Goal: Answer question/provide support: Share knowledge or assist other users

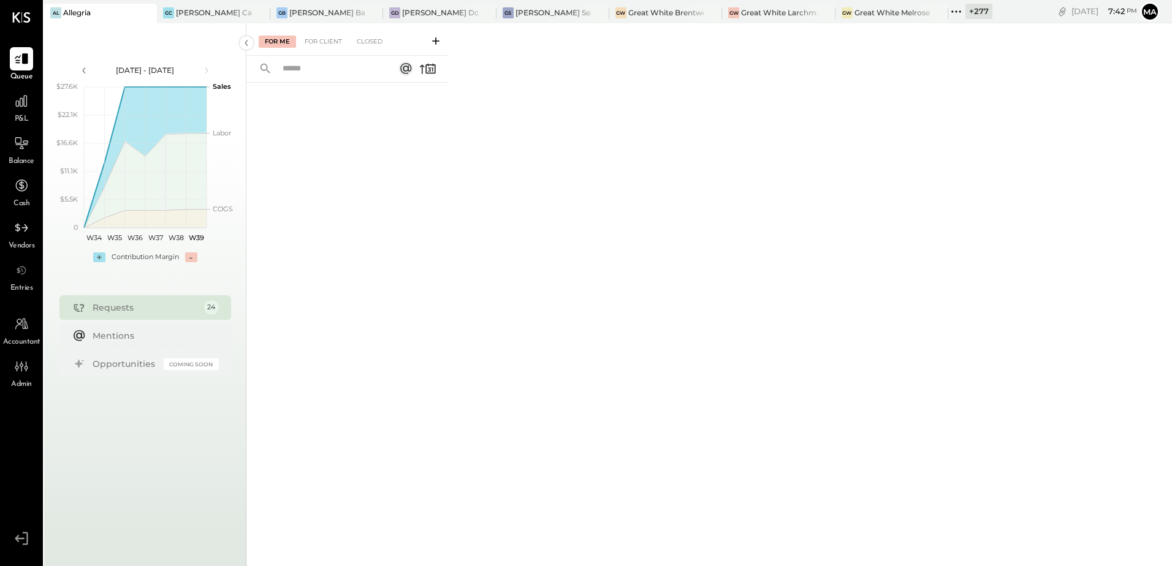
click at [148, 13] on icon at bounding box center [146, 13] width 15 height 15
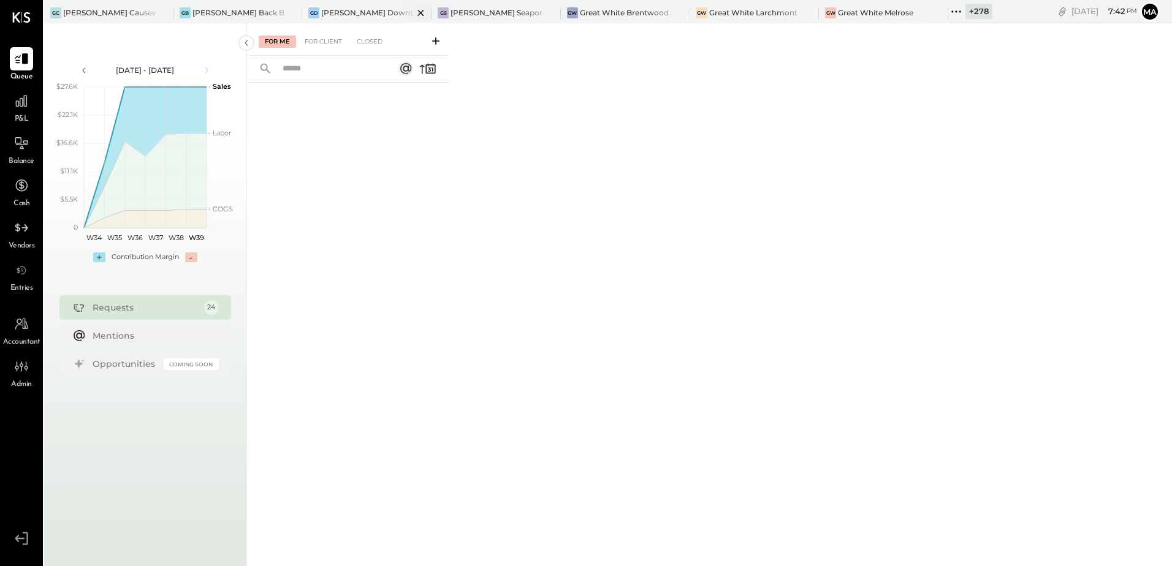
click at [360, 21] on div "GD Greco Downtown" at bounding box center [366, 14] width 129 height 20
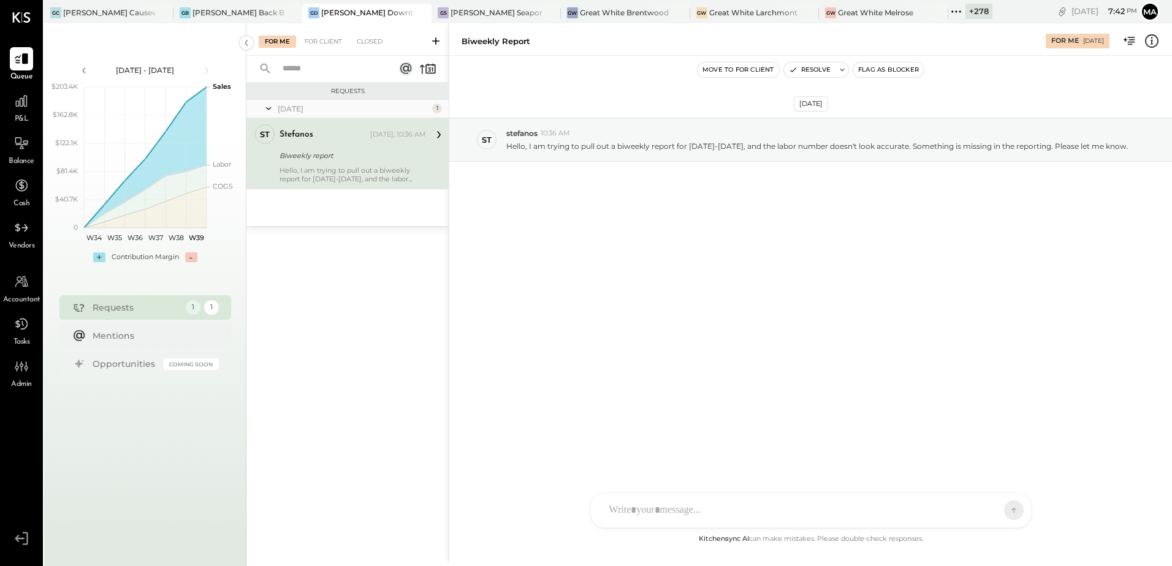
click at [612, 223] on div "Sep 26th, 2025 st stefanos 10:36 AM Hello, I am trying to pull out a biweekly r…" at bounding box center [810, 169] width 723 height 167
click at [641, 150] on p "Hello, I am trying to pull out a biweekly report for Sept 8-21, and the labor n…" at bounding box center [817, 146] width 622 height 10
click at [722, 296] on div "Sep 26th, 2025 st stefanos 10:36 AM Hello, I am trying to pull out a biweekly r…" at bounding box center [810, 294] width 723 height 476
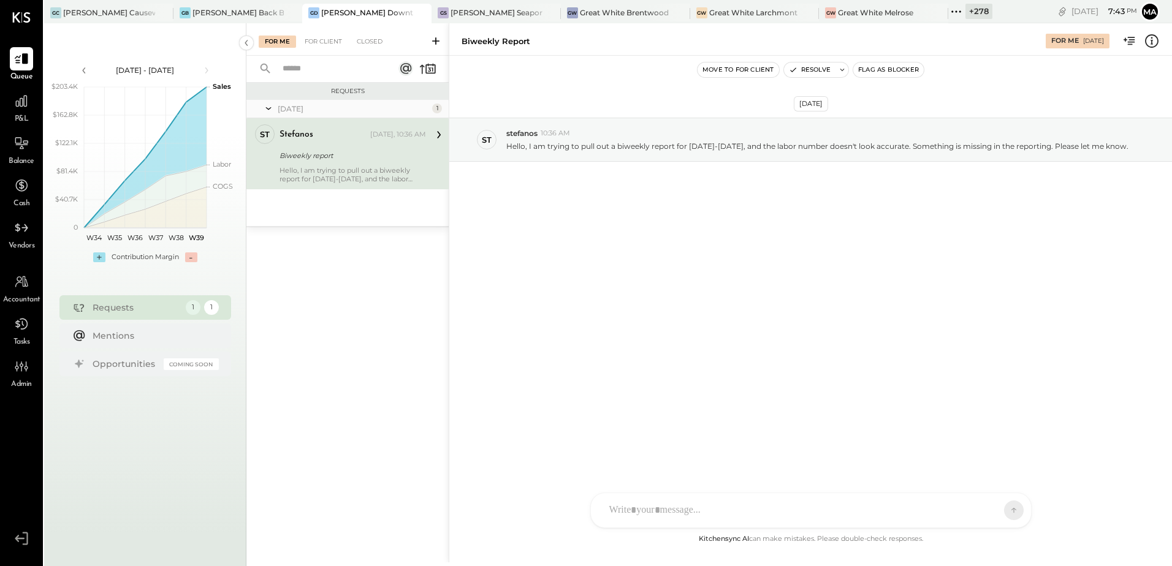
click at [690, 269] on div "Sep 26th, 2025 st stefanos 10:36 AM Hello, I am trying to pull out a biweekly r…" at bounding box center [810, 294] width 723 height 476
click at [702, 262] on div "Sep 26th, 2025 st stefanos 10:36 AM Hello, I am trying to pull out a biweekly r…" at bounding box center [810, 294] width 723 height 476
click at [666, 516] on div "D demetri S steve N nick K kayla S stefanos MG Margi Gandhi AR Alex Racioppi AP…" at bounding box center [810, 511] width 441 height 36
type input "***"
click at [692, 453] on span "stefanos" at bounding box center [709, 455] width 96 height 12
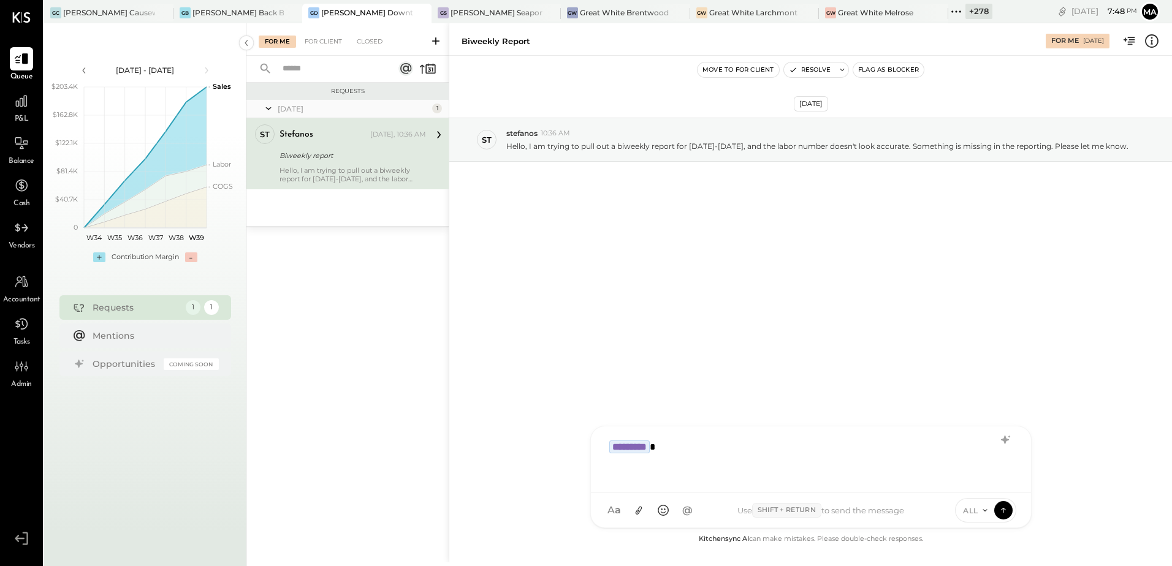
click at [723, 430] on div "*********" at bounding box center [811, 460] width 440 height 67
click at [736, 447] on div "*********" at bounding box center [811, 458] width 416 height 49
click at [897, 444] on div "**********" at bounding box center [811, 458] width 416 height 49
click at [986, 449] on div "**********" at bounding box center [811, 458] width 416 height 49
click at [801, 459] on div "**********" at bounding box center [811, 458] width 416 height 49
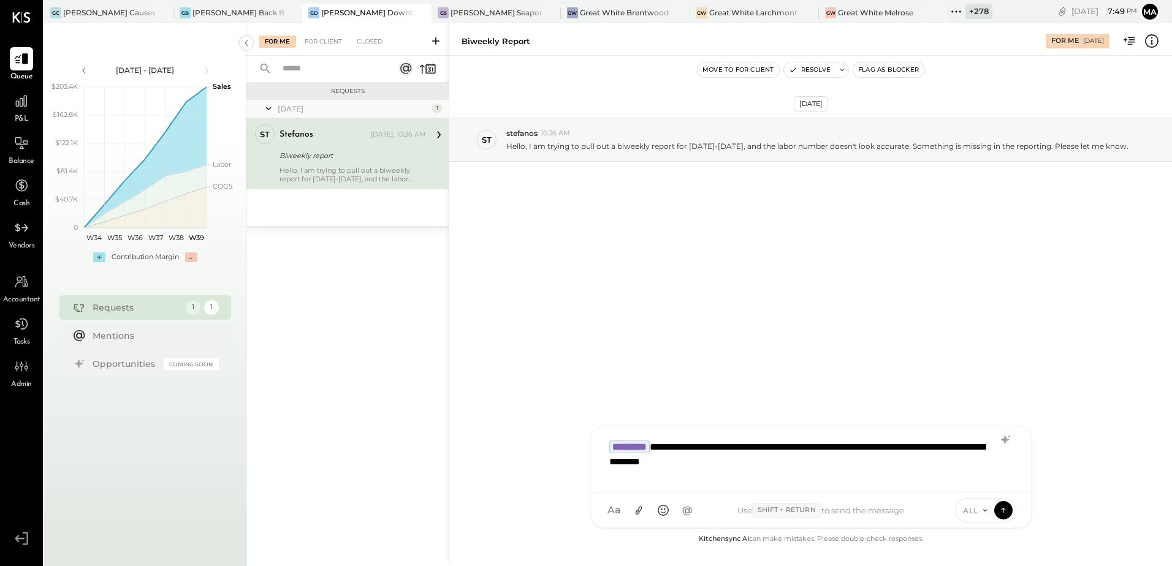
click at [860, 464] on div "**********" at bounding box center [811, 458] width 416 height 49
click at [1009, 511] on button at bounding box center [1003, 510] width 18 height 18
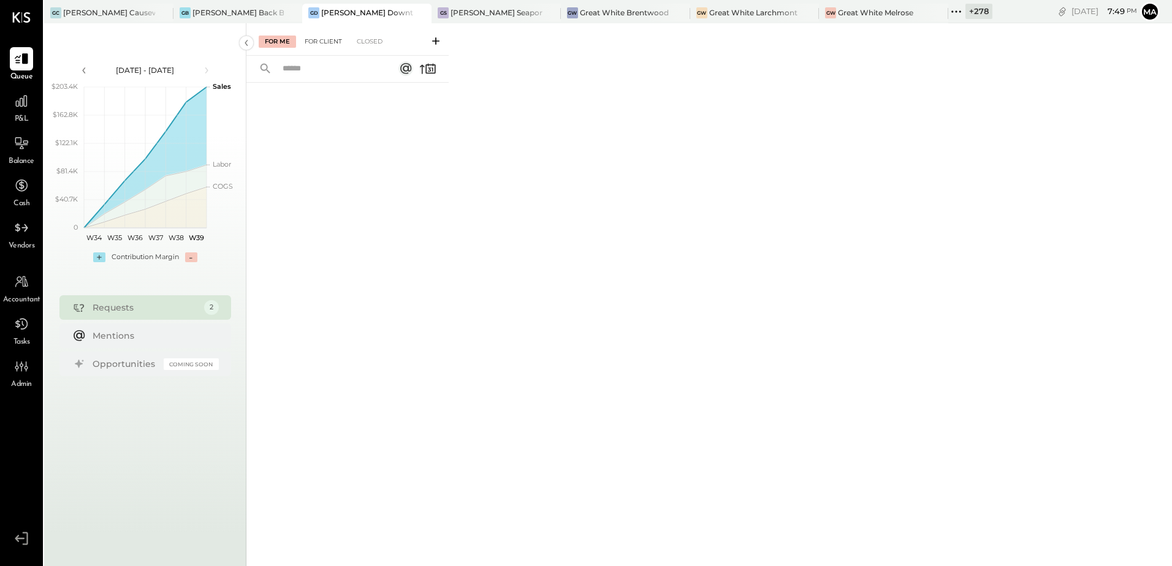
click at [335, 38] on div "For Client" at bounding box center [324, 42] width 50 height 12
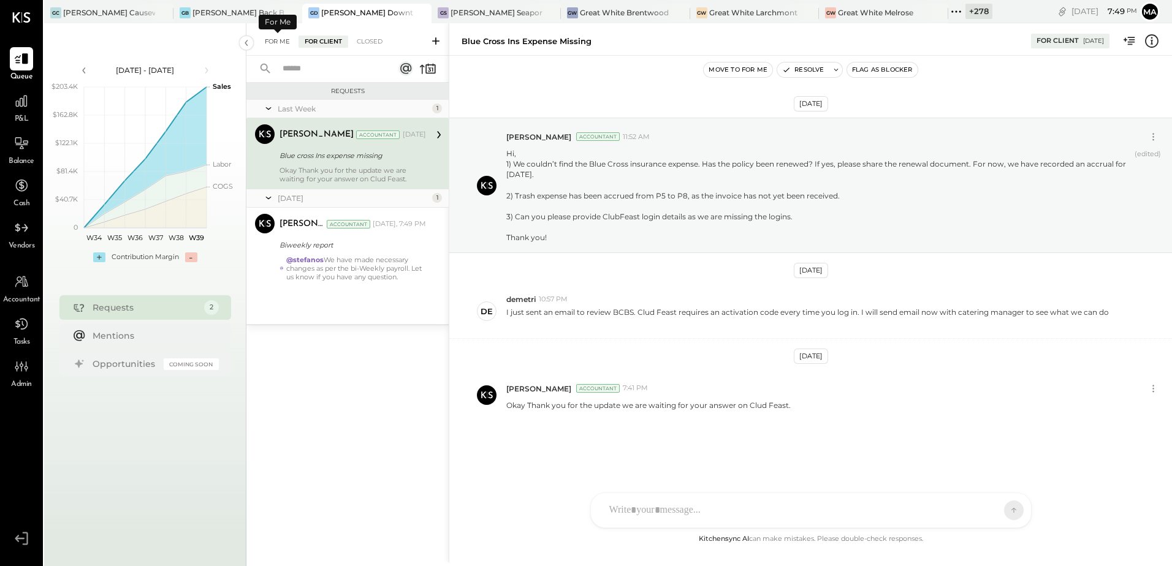
click at [277, 39] on div "For Me" at bounding box center [277, 42] width 37 height 12
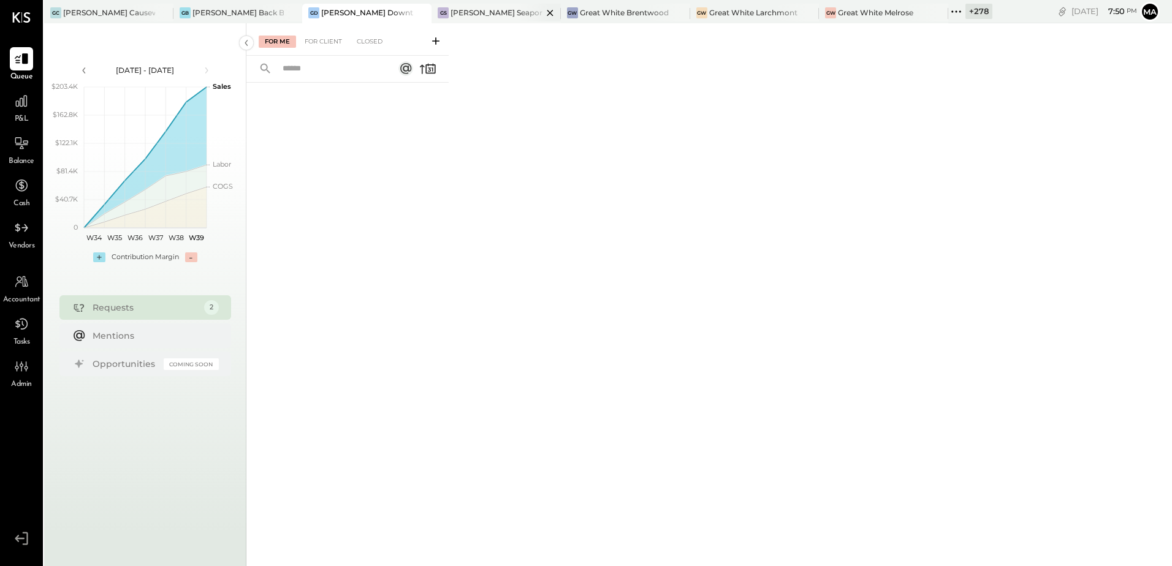
click at [451, 12] on div "[PERSON_NAME] Seaport" at bounding box center [497, 12] width 92 height 10
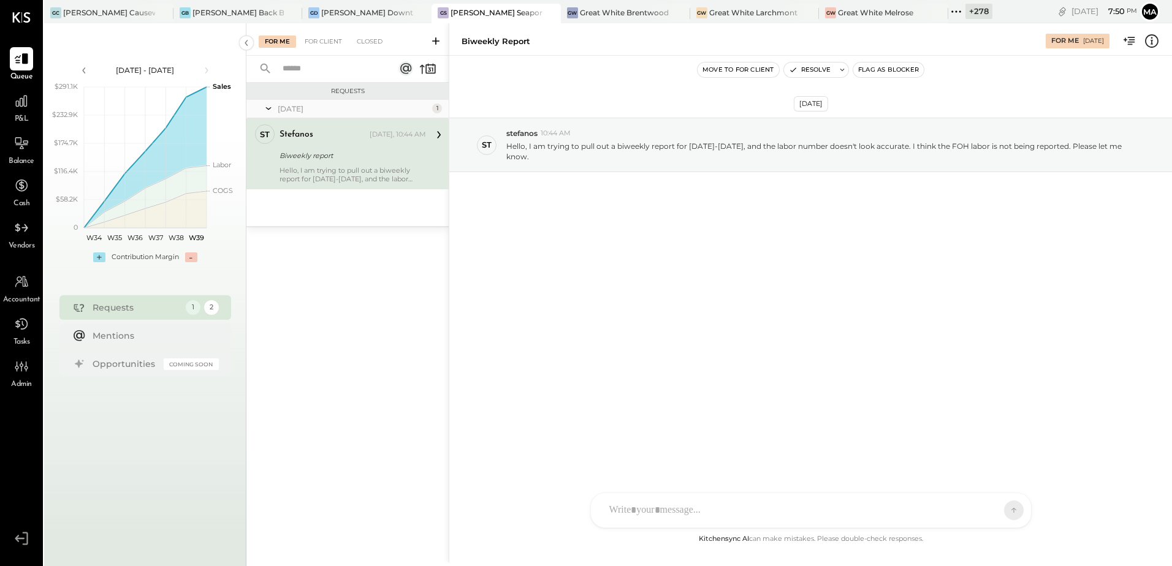
click at [767, 355] on div "Sep 26th, 2025 st stefanos 10:44 AM Hello, I am trying to pull out a biweekly r…" at bounding box center [810, 294] width 723 height 476
click at [342, 16] on div "[PERSON_NAME] Downtown" at bounding box center [367, 12] width 92 height 10
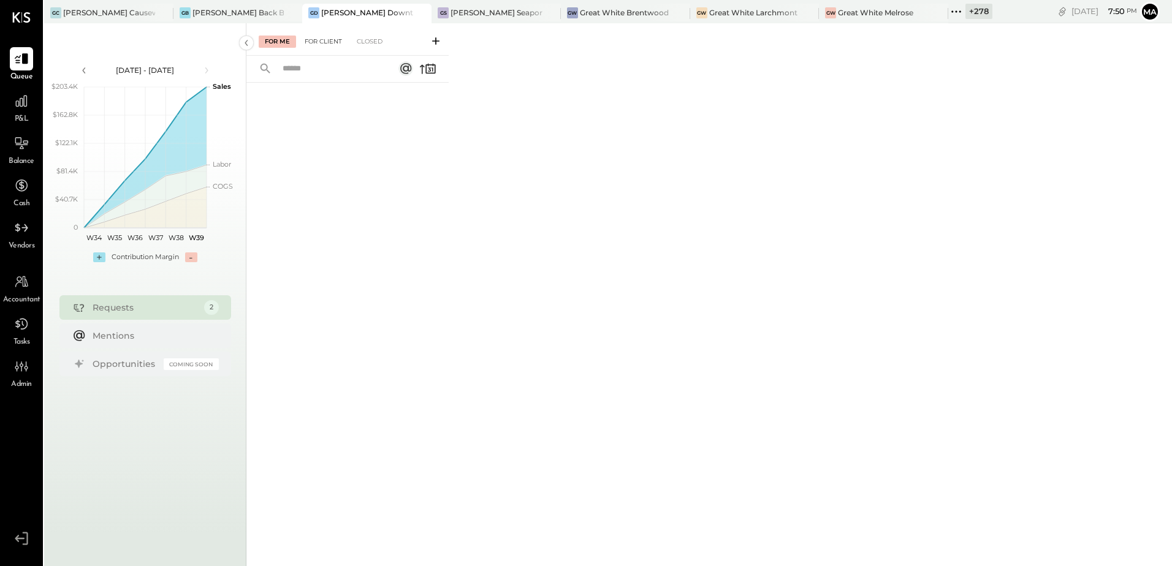
click at [332, 39] on div "For Client" at bounding box center [324, 42] width 50 height 12
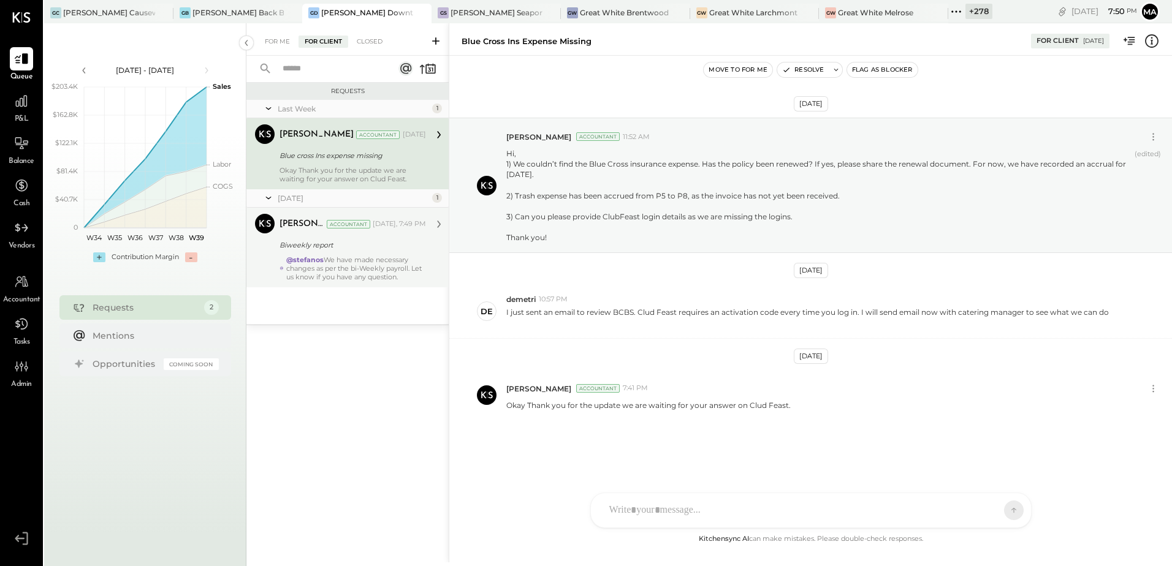
click at [392, 249] on div "Biweekly report" at bounding box center [351, 245] width 143 height 12
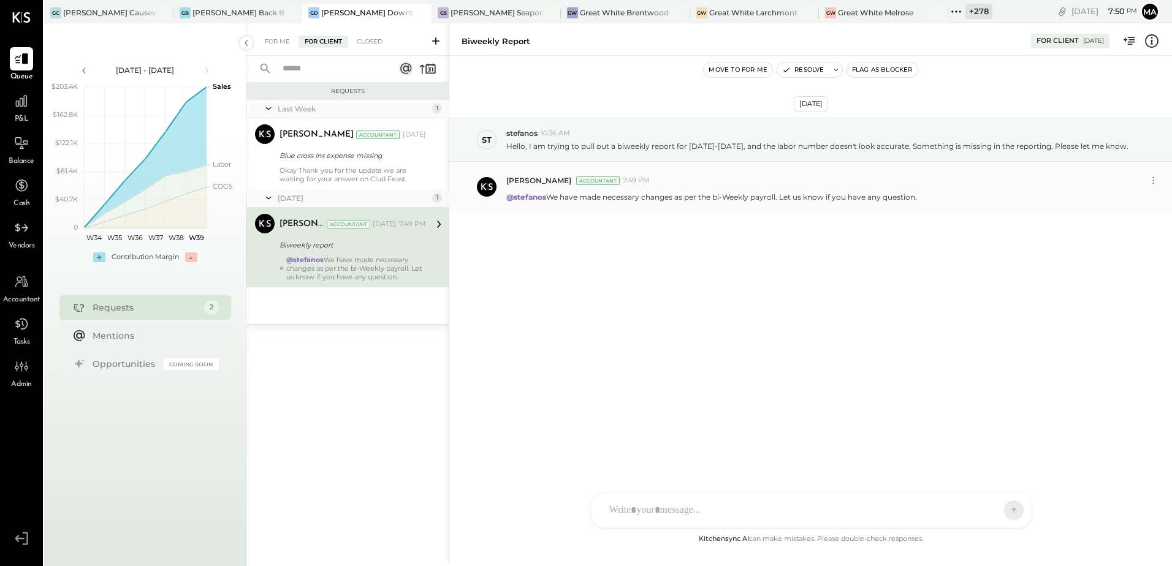
drag, startPoint x: 549, startPoint y: 195, endPoint x: 925, endPoint y: 198, distance: 375.8
click at [925, 198] on div "@stefanos We have made necessary changes as per the bi-Weekly payroll. Let us k…" at bounding box center [834, 195] width 656 height 13
copy p "We have made necessary changes as per the bi-Weekly payroll. Let us know if you…"
click at [451, 12] on div "[PERSON_NAME] Seaport" at bounding box center [497, 12] width 92 height 10
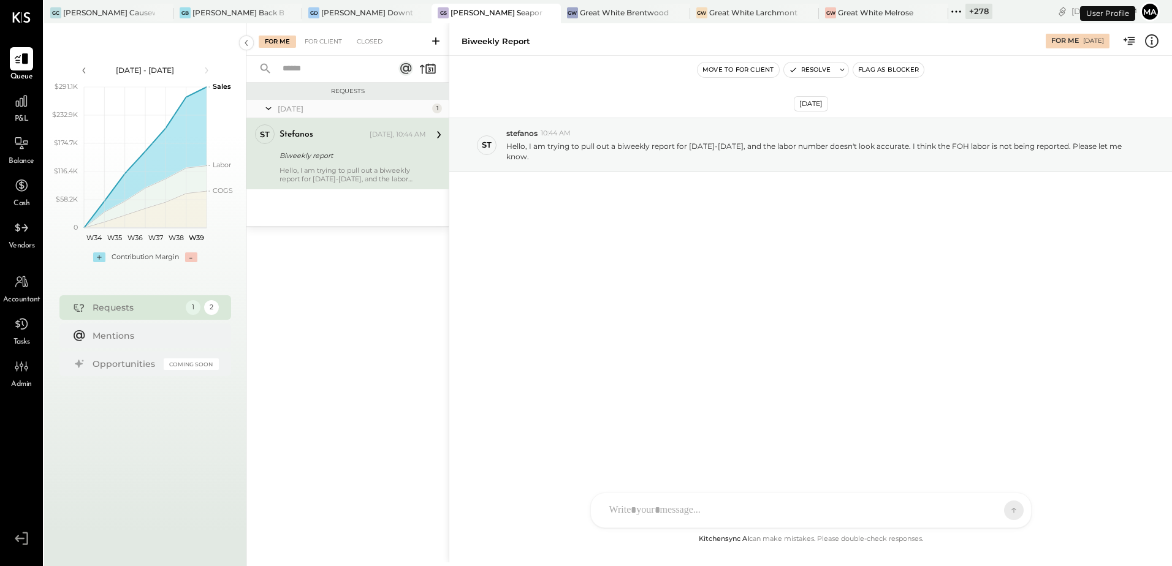
click at [639, 507] on div at bounding box center [800, 510] width 394 height 27
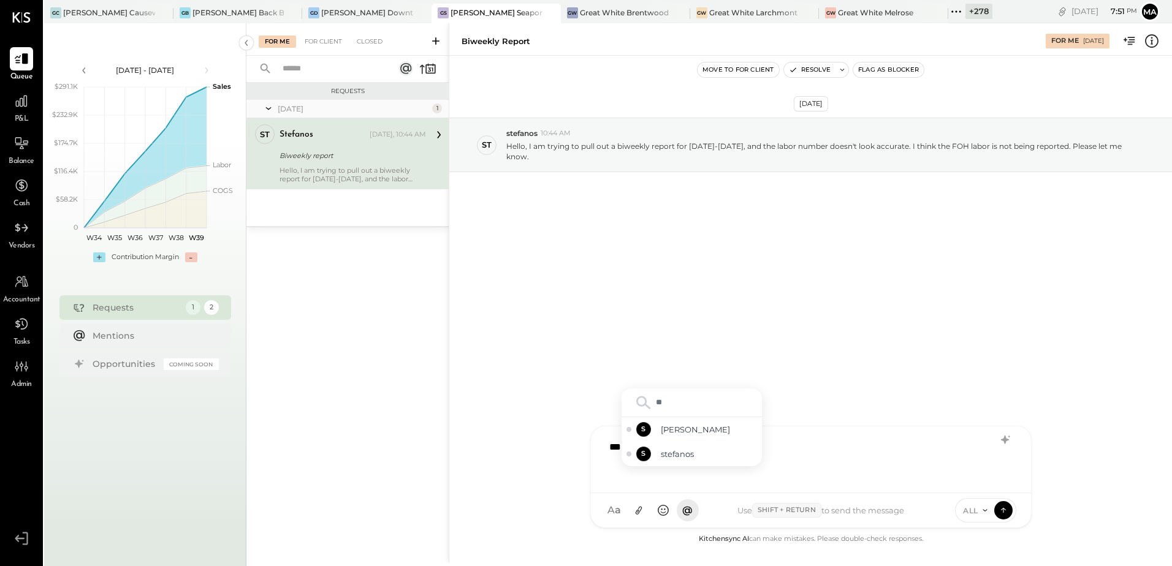
type input "***"
click at [687, 456] on span "stefanos" at bounding box center [709, 455] width 96 height 12
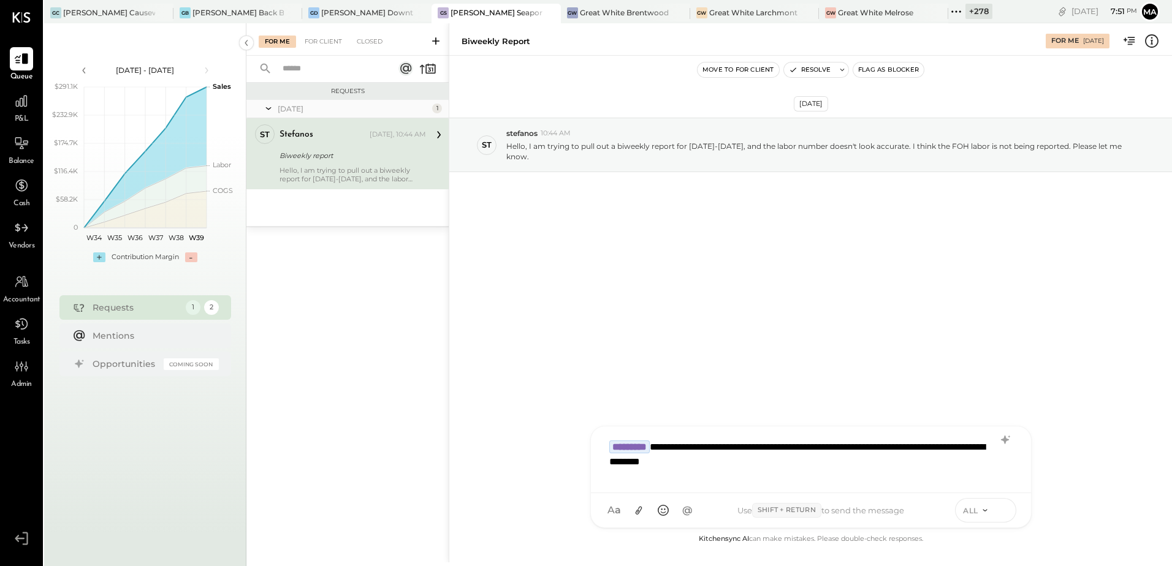
click at [1010, 511] on button at bounding box center [1003, 510] width 18 height 18
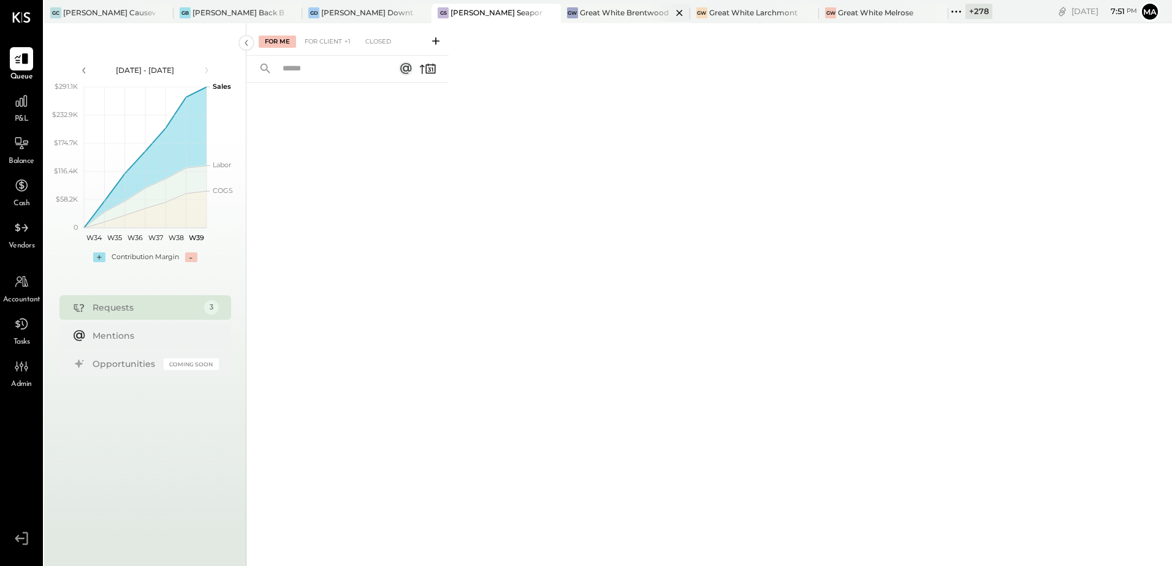
click at [672, 12] on icon at bounding box center [679, 13] width 15 height 15
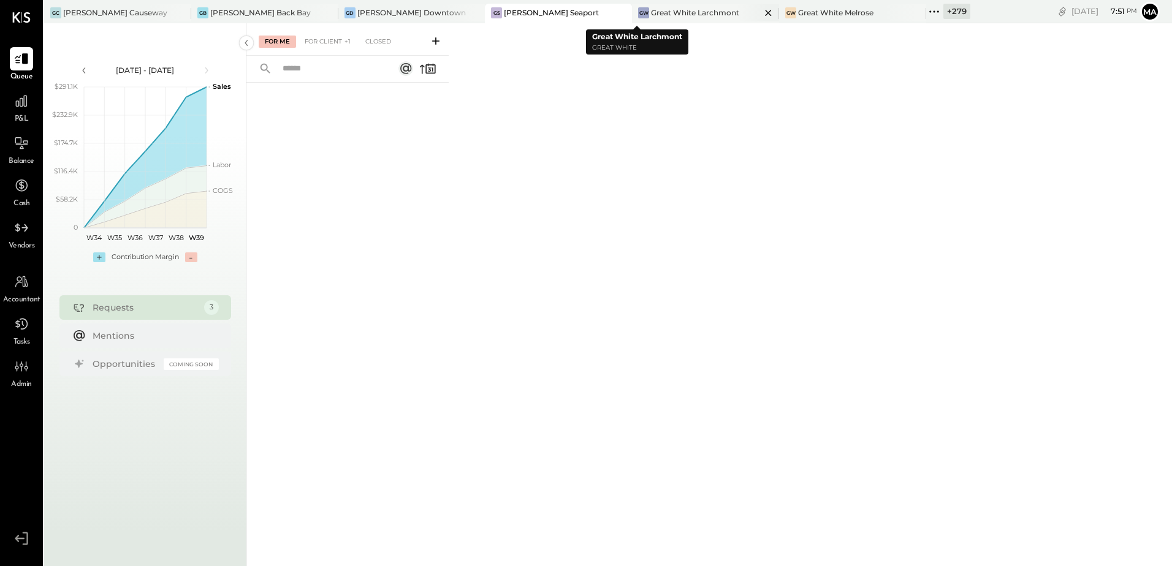
click at [761, 14] on icon at bounding box center [768, 13] width 15 height 15
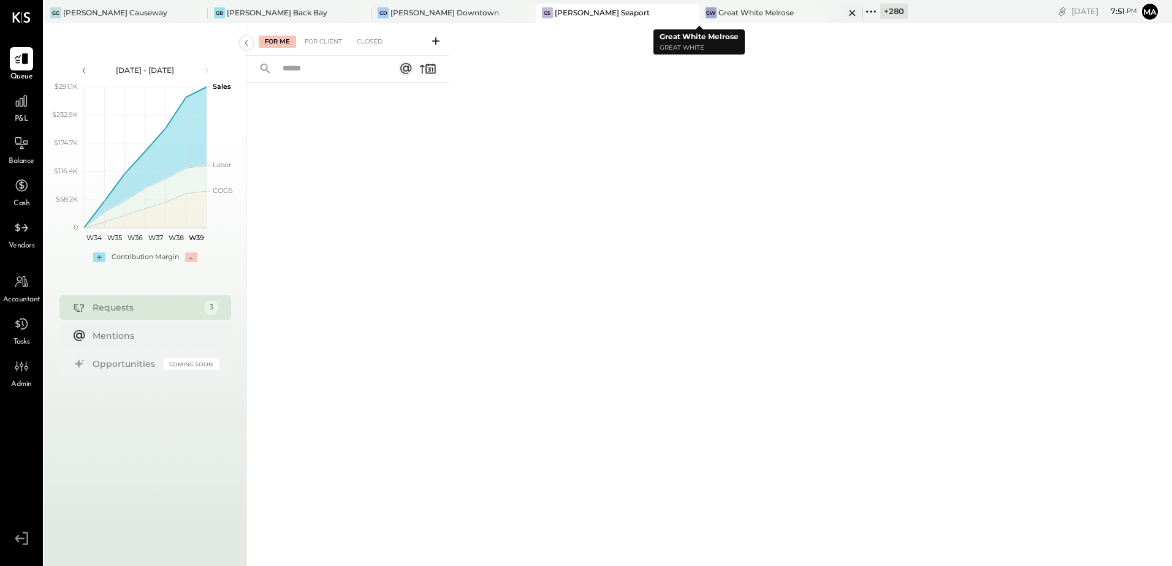
click at [849, 11] on icon at bounding box center [852, 13] width 6 height 6
drag, startPoint x: 720, startPoint y: 6, endPoint x: 727, endPoint y: 10, distance: 8.8
click at [720, 6] on icon at bounding box center [714, 12] width 16 height 16
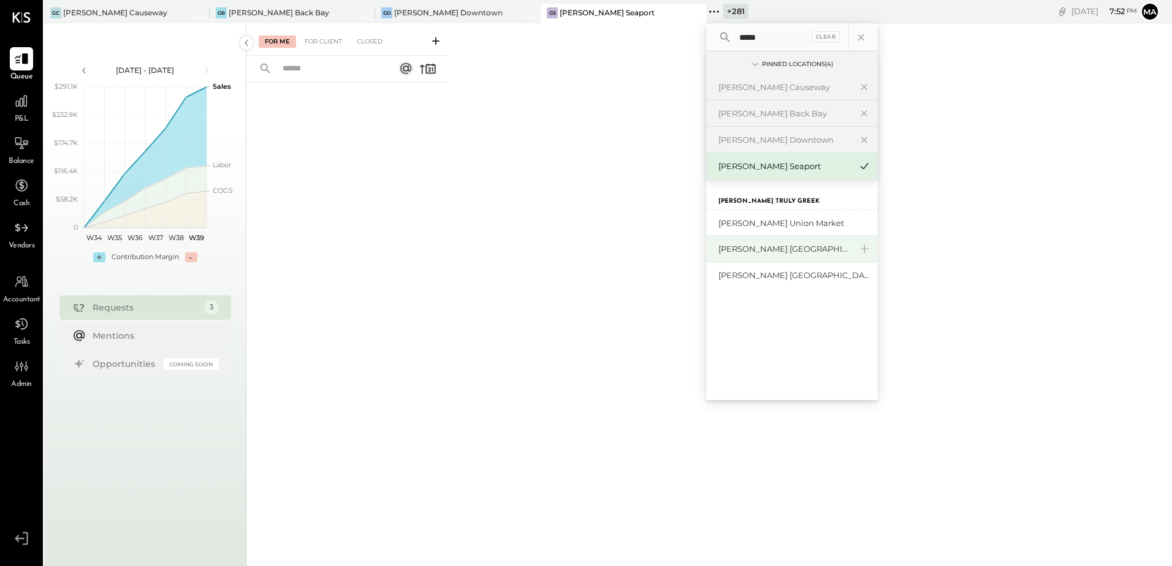
type input "*****"
click at [749, 251] on div "[PERSON_NAME] [GEOGRAPHIC_DATA]" at bounding box center [785, 249] width 132 height 12
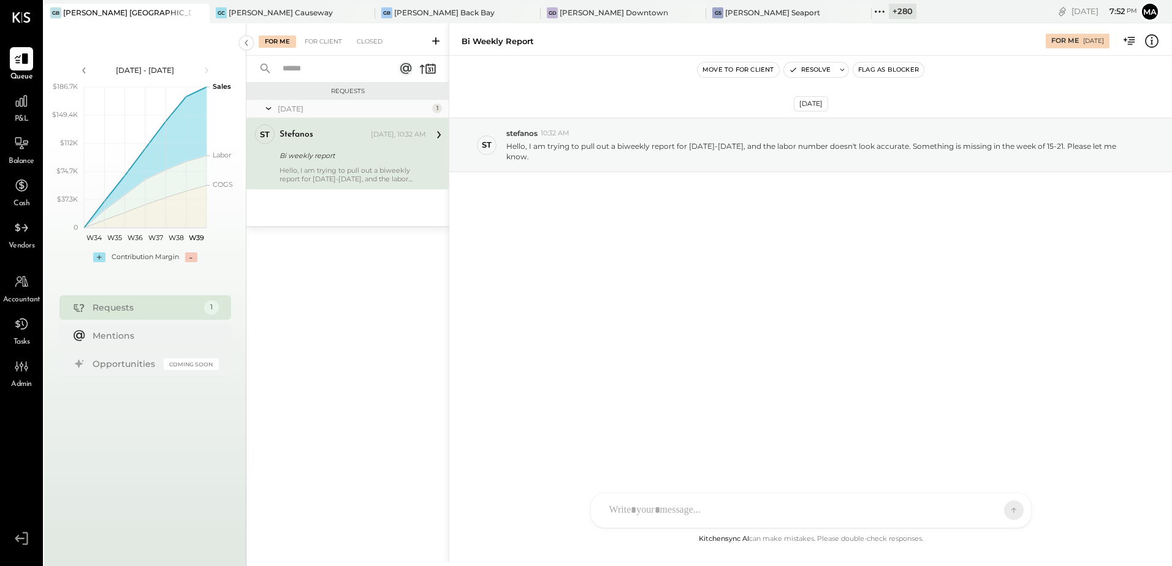
click at [346, 163] on div "stefanos Today, 10:32 AM Bi weekly report Hello, I am trying to pull out a biwe…" at bounding box center [353, 153] width 147 height 59
click at [647, 210] on div "Sep 26th, 2025 st stefanos 10:32 AM Hello, I am trying to pull out a biweekly r…" at bounding box center [810, 175] width 723 height 178
click at [685, 510] on div at bounding box center [800, 510] width 394 height 27
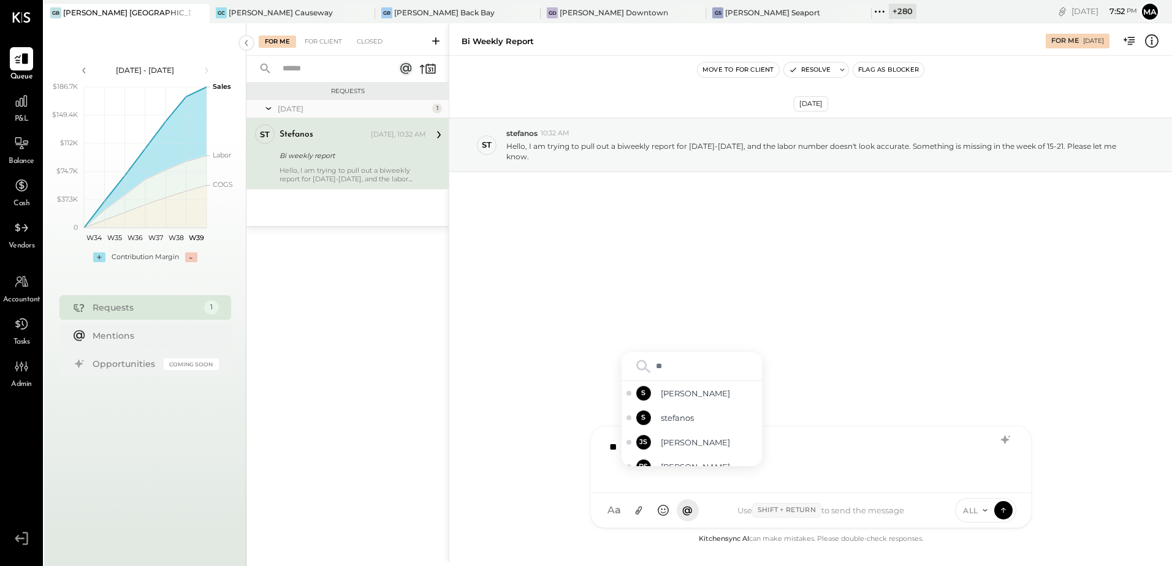
type input "***"
click at [719, 451] on span "stefanos" at bounding box center [709, 455] width 96 height 12
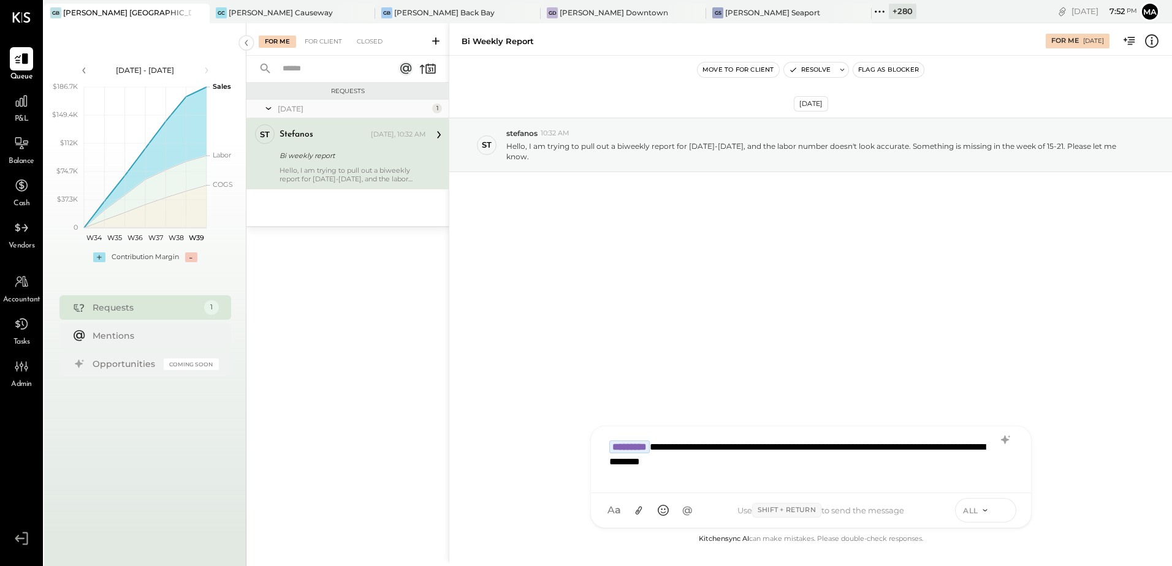
click at [1005, 511] on icon at bounding box center [1003, 510] width 11 height 12
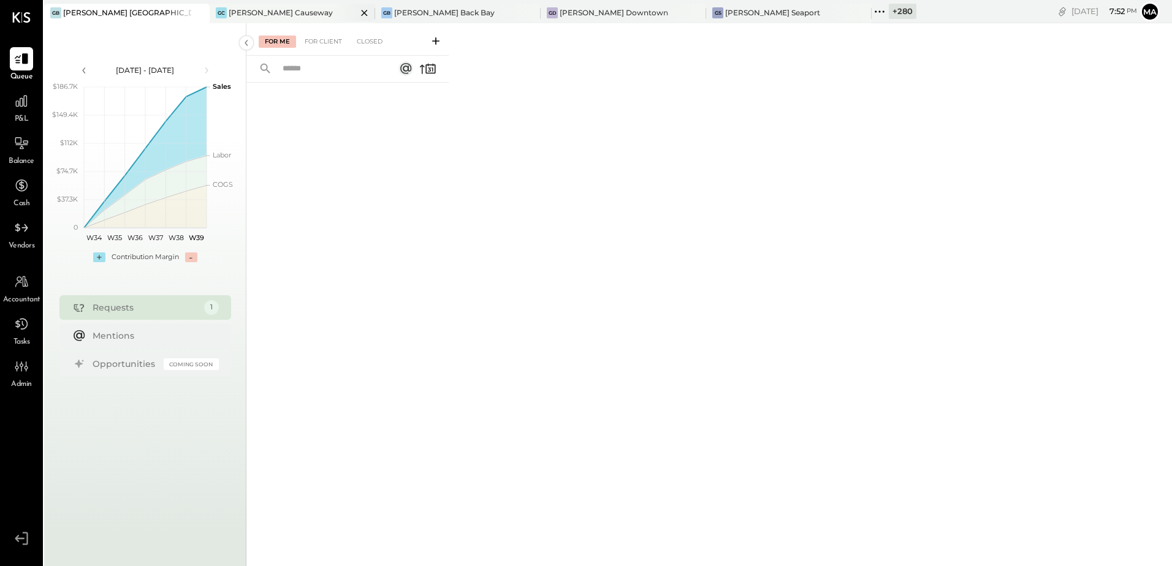
click at [247, 11] on div "[PERSON_NAME] Causeway" at bounding box center [281, 12] width 104 height 10
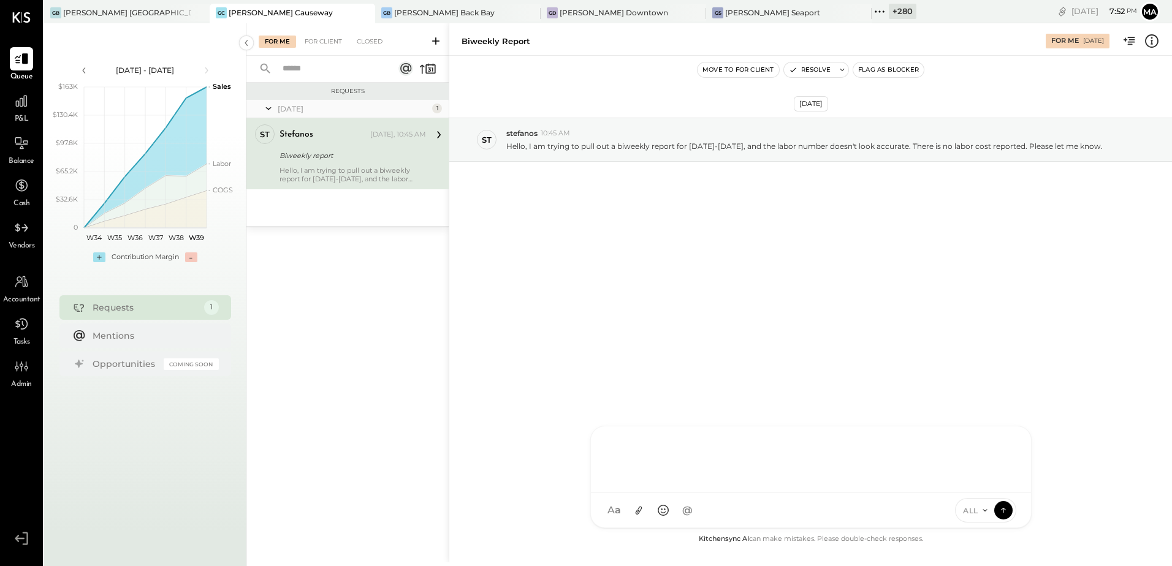
click at [649, 483] on div at bounding box center [811, 458] width 416 height 49
paste div
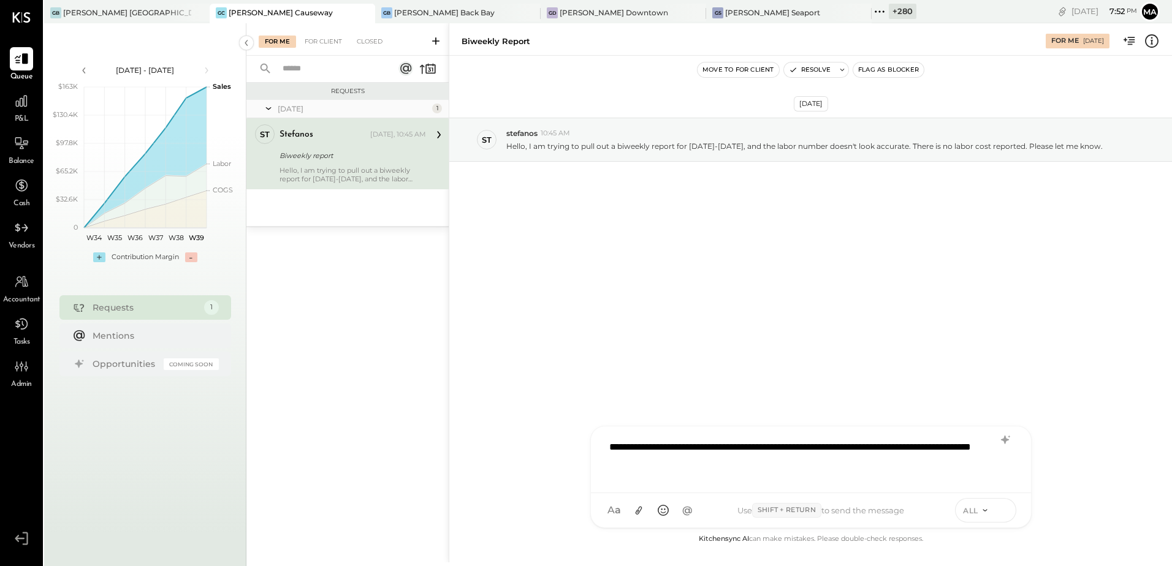
click at [1002, 503] on button at bounding box center [1003, 510] width 18 height 18
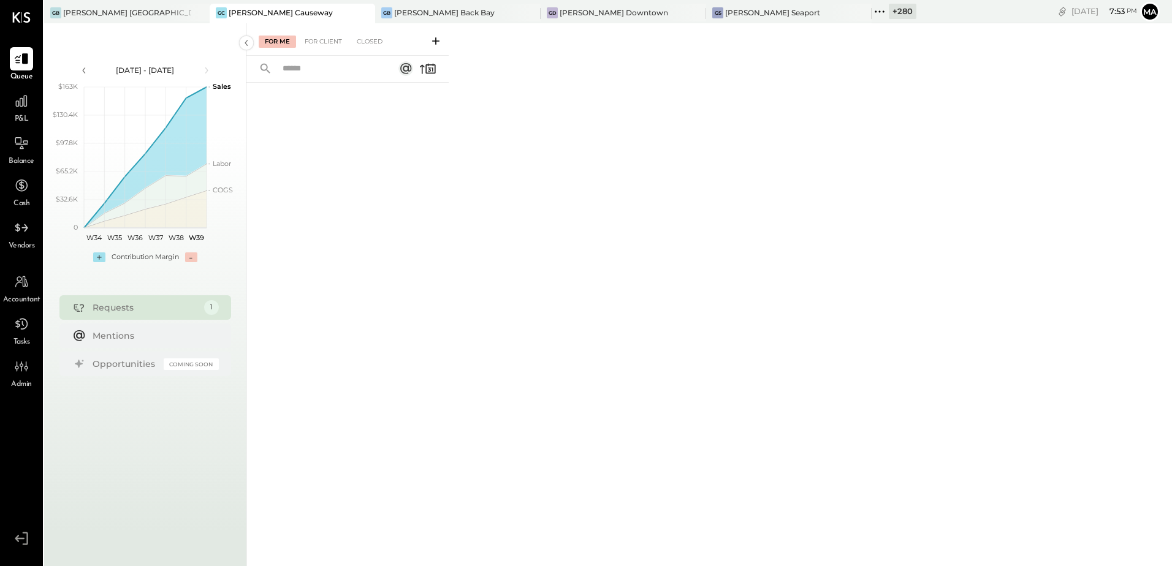
click at [714, 225] on div "For Me For Client Closed" at bounding box center [709, 293] width 926 height 540
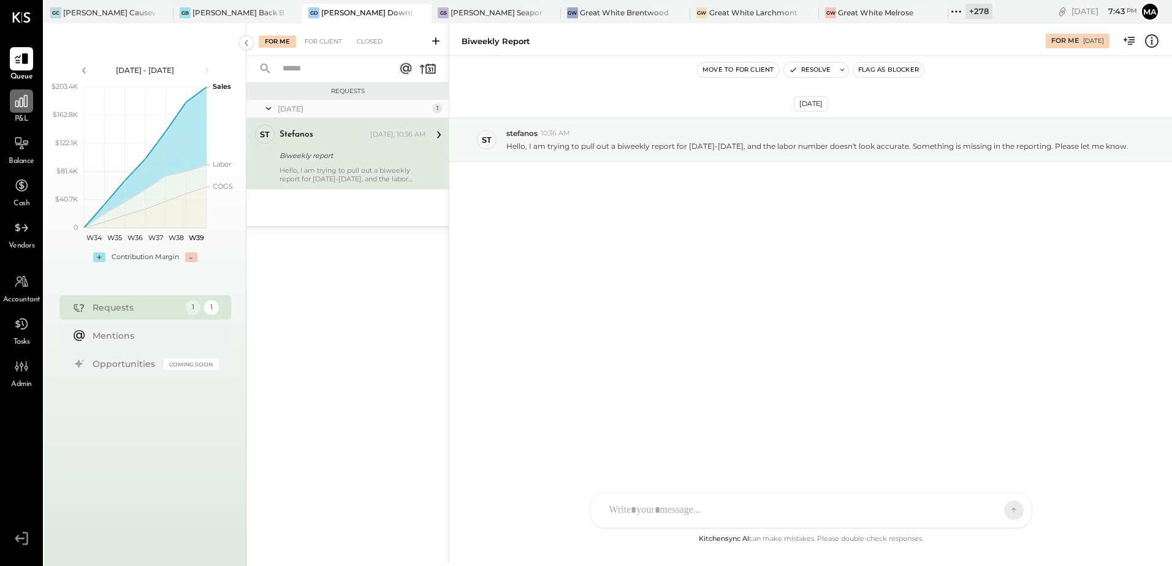
click at [20, 112] on div at bounding box center [21, 101] width 23 height 23
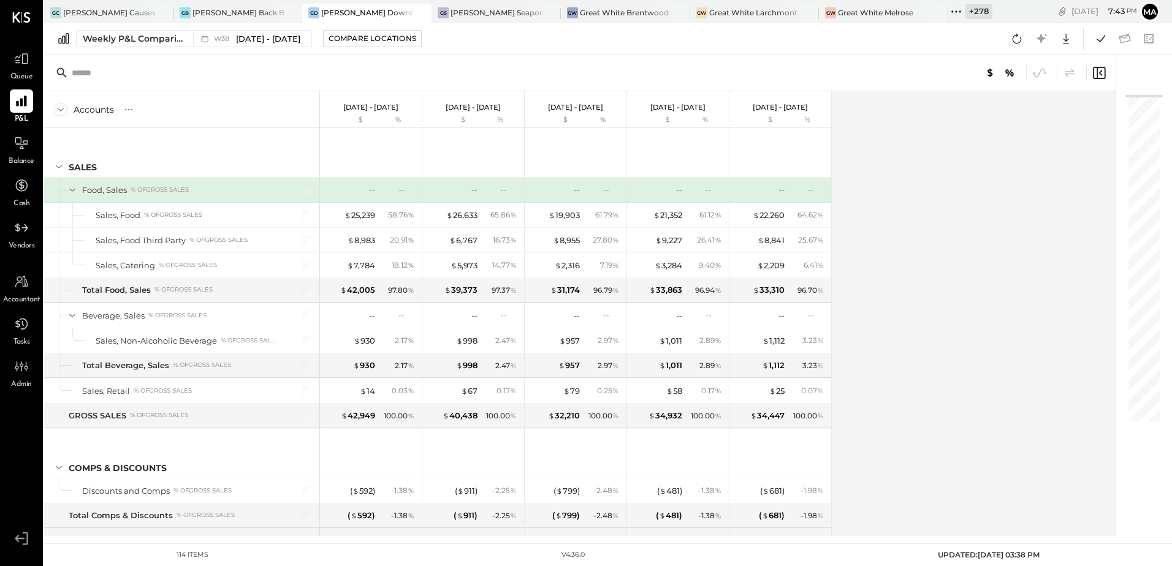
click at [988, 281] on div "Accounts S % GL Sep 15 - 21, 2025 $ % Sep 8 - 14, 2025 $ % Sep 1 - 7, 2025 $ % …" at bounding box center [581, 313] width 1074 height 445
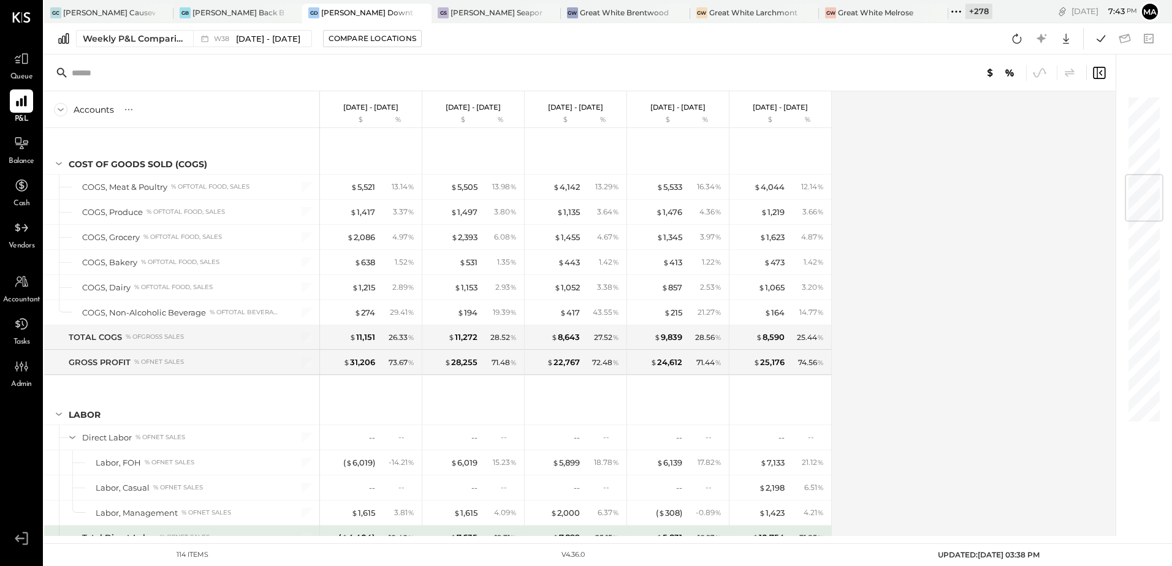
scroll to position [736, 0]
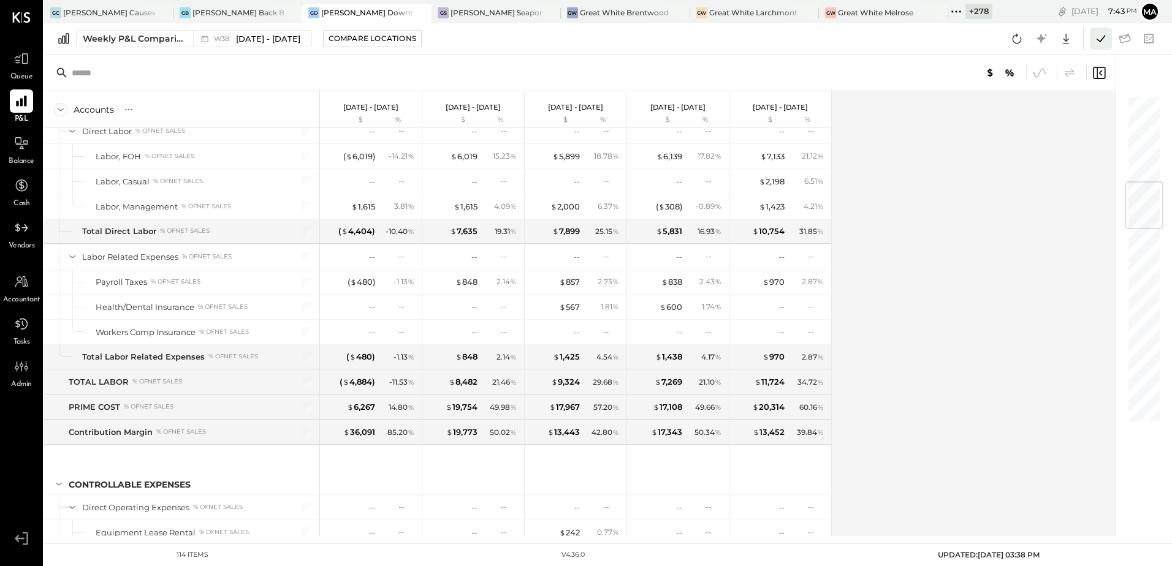
click at [1099, 34] on icon at bounding box center [1101, 39] width 16 height 16
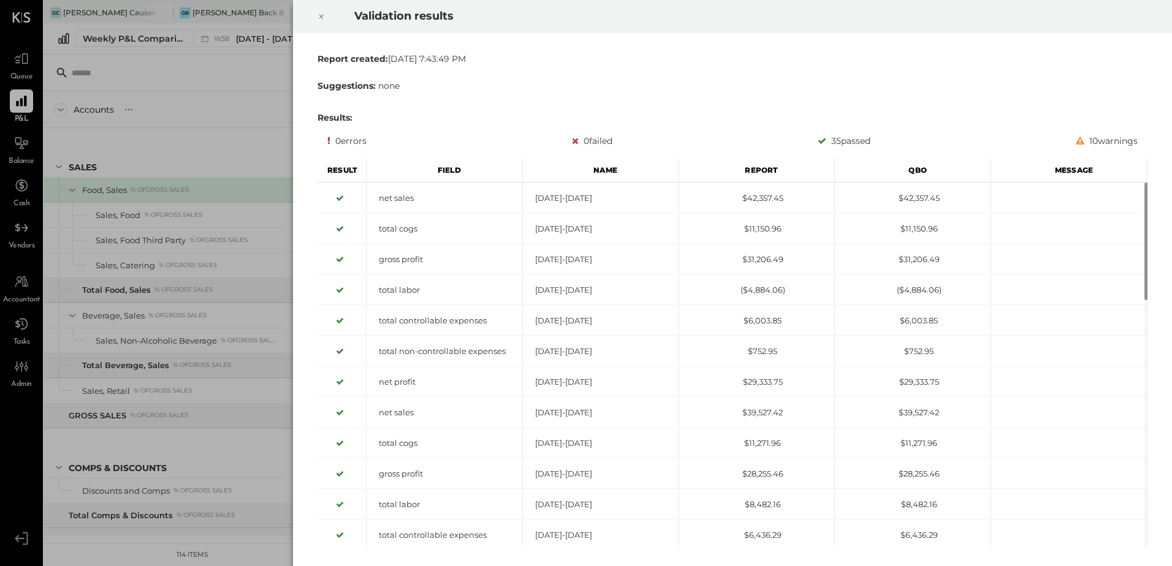
click at [318, 12] on icon at bounding box center [321, 16] width 7 height 15
click at [324, 13] on icon at bounding box center [321, 16] width 7 height 15
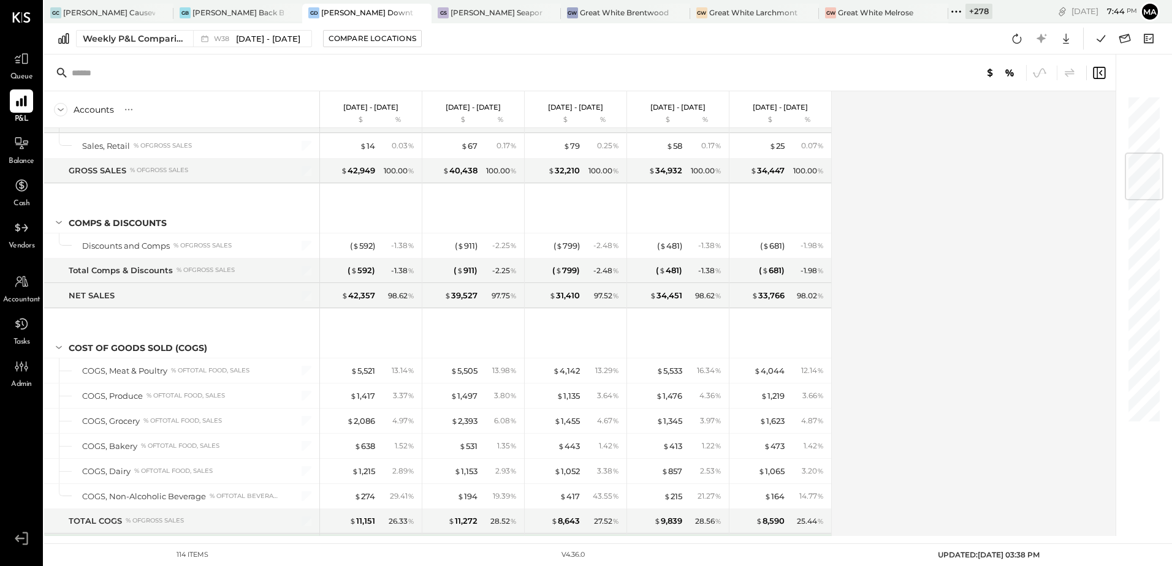
scroll to position [490, 0]
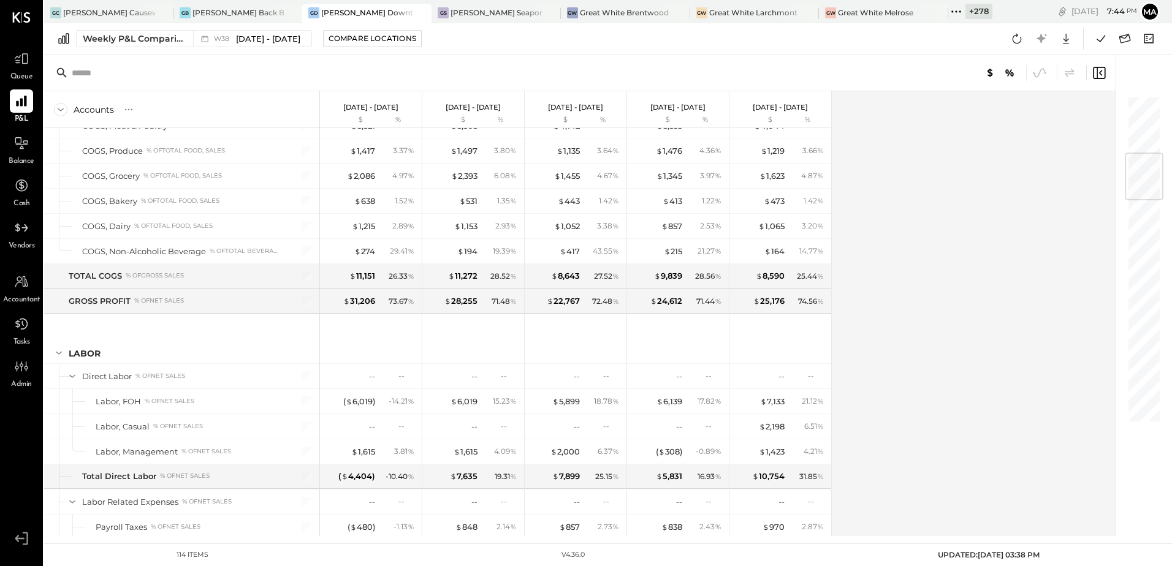
click at [914, 309] on div "Accounts S % GL Sep 15 - 21, 2025 $ % Sep 8 - 14, 2025 $ % Sep 1 - 7, 2025 $ % …" at bounding box center [581, 313] width 1074 height 445
click at [362, 403] on div "( $ 6,019 )" at bounding box center [359, 402] width 32 height 12
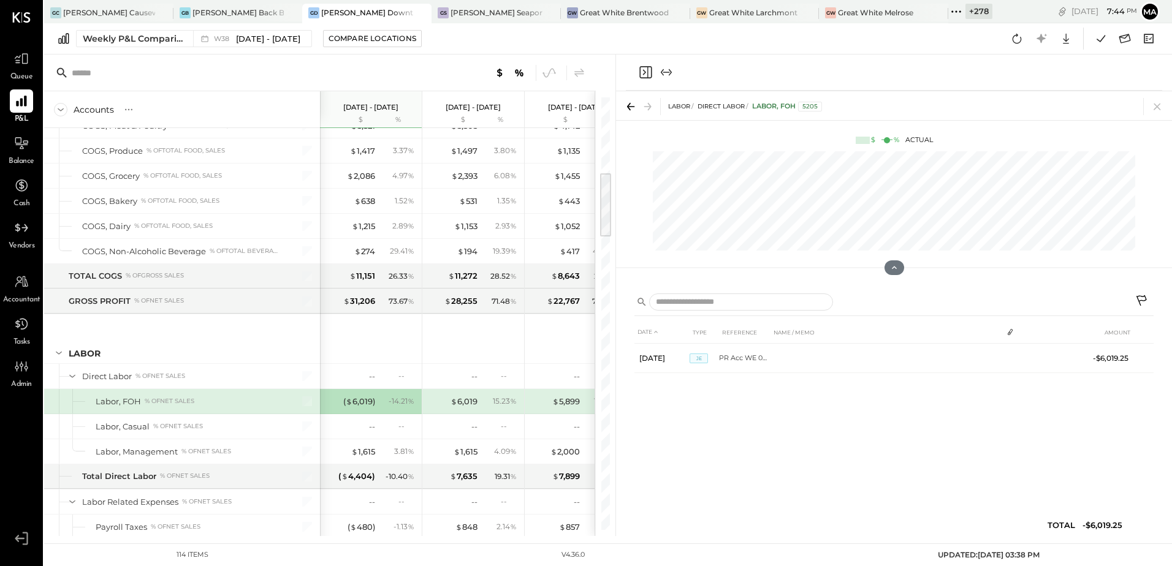
click at [1162, 108] on icon at bounding box center [1157, 106] width 17 height 17
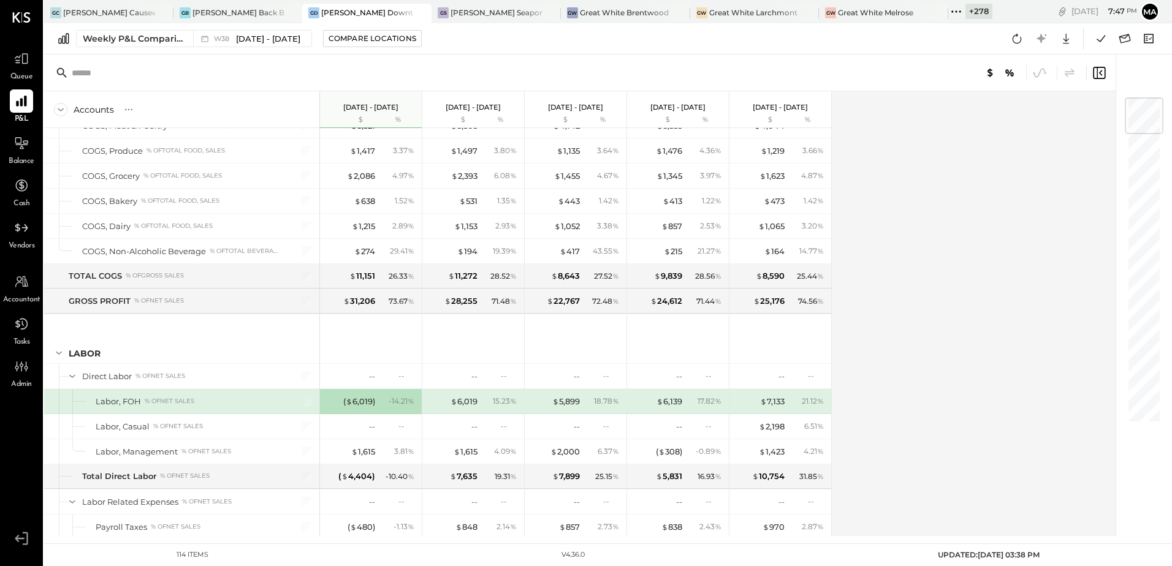
click at [1172, 351] on html "Queue P&L Balance Cash Vendors Accountant Tasks Admin v 4.36.0 GC Greco Causewa…" at bounding box center [586, 283] width 1172 height 566
click at [1097, 39] on icon at bounding box center [1101, 39] width 16 height 16
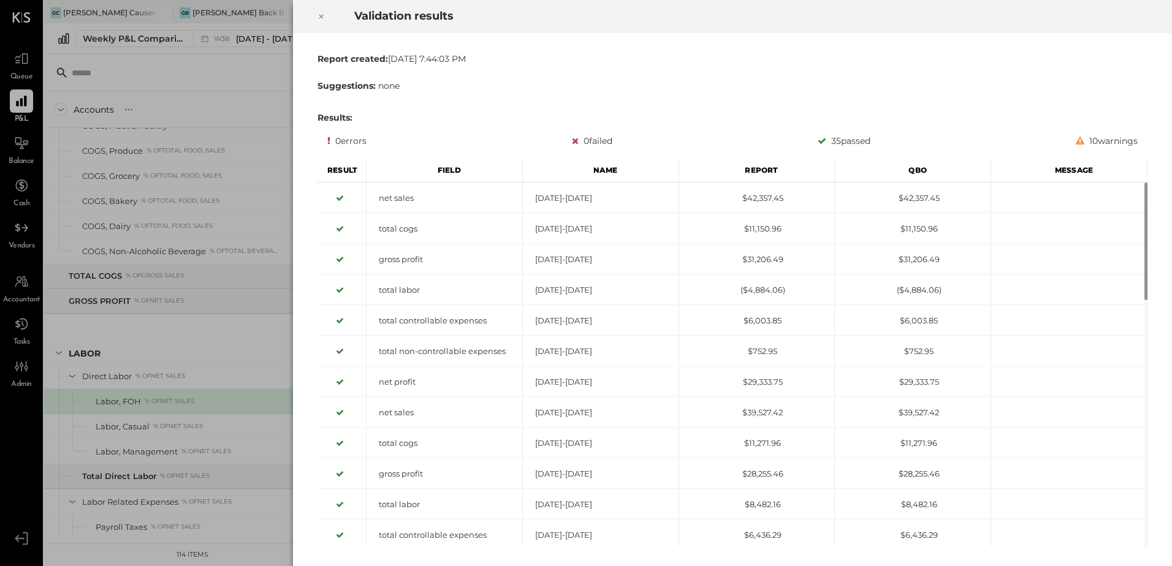
click at [318, 13] on icon at bounding box center [321, 16] width 7 height 15
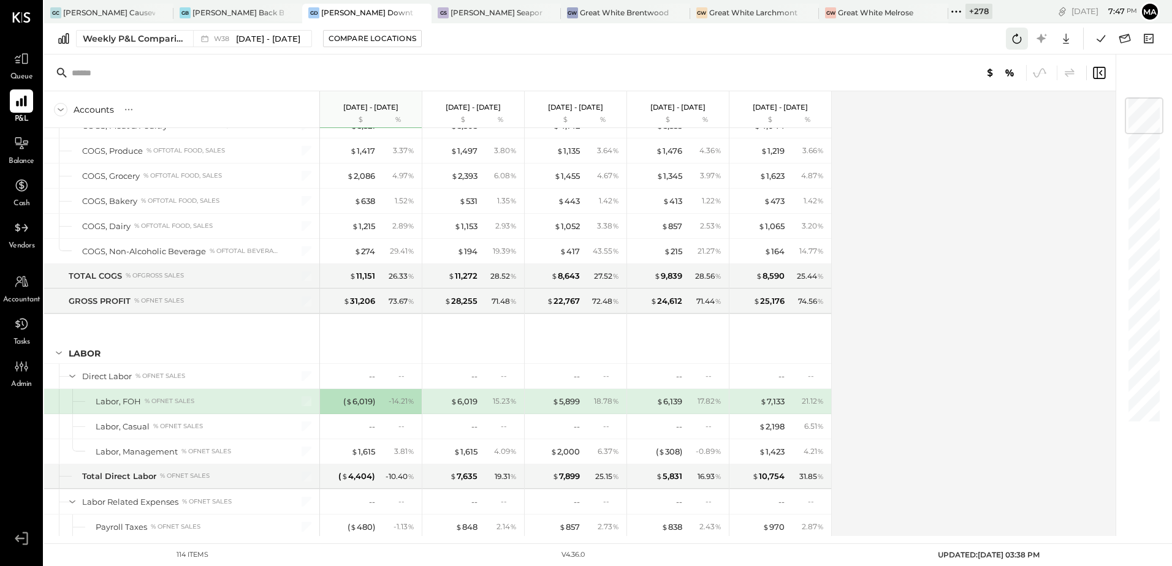
click at [1015, 41] on icon at bounding box center [1017, 39] width 16 height 16
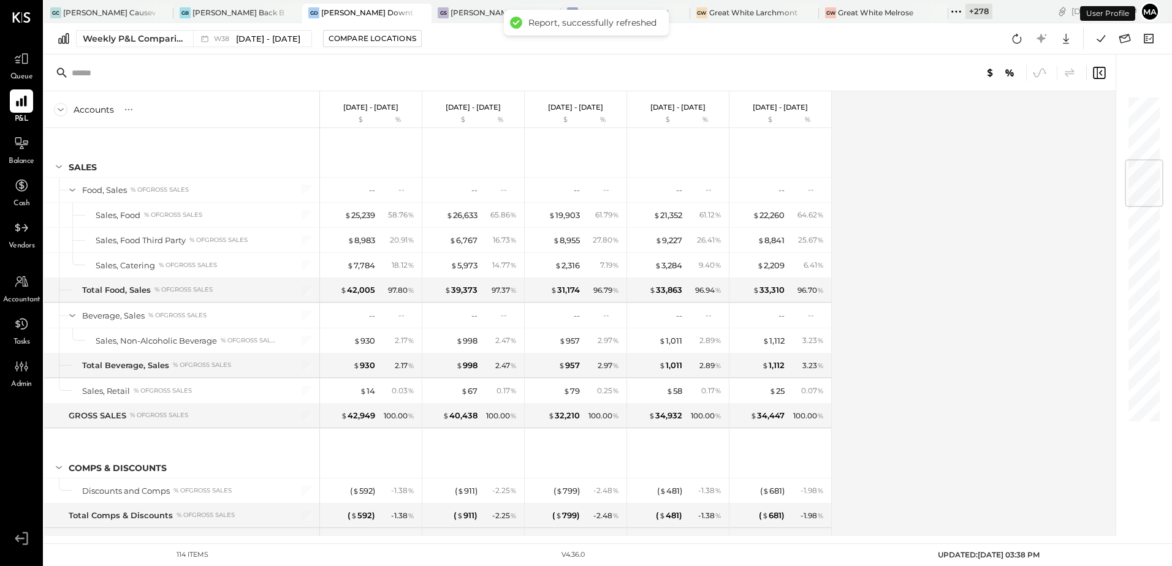
scroll to position [547, 0]
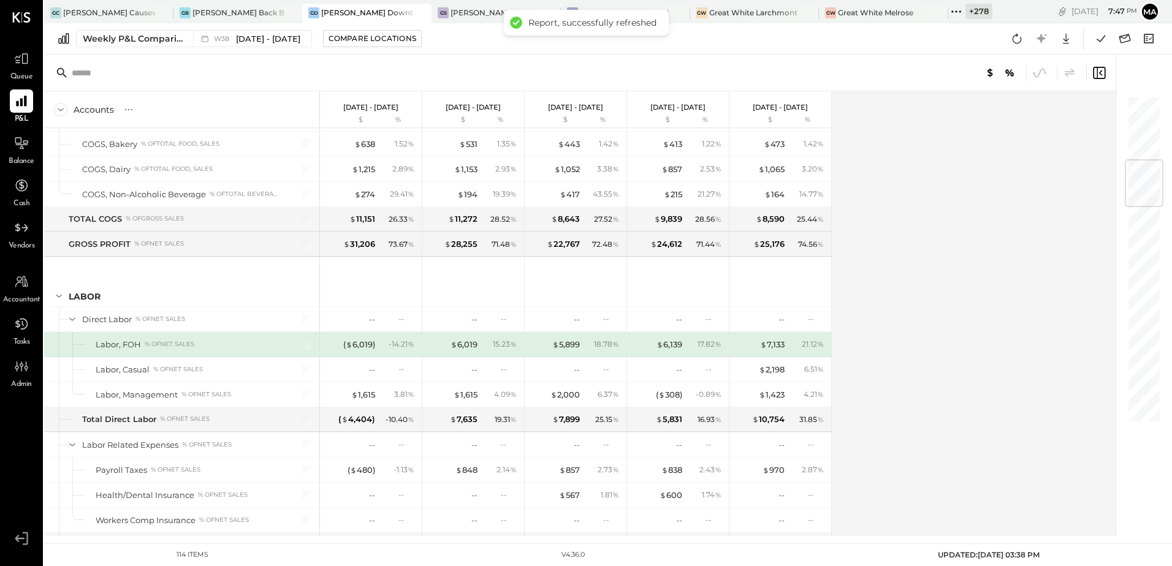
click at [849, 288] on div "Accounts S % GL Sep 15 - 21, 2025 $ % Sep 8 - 14, 2025 $ % Sep 1 - 7, 2025 $ % …" at bounding box center [581, 313] width 1074 height 445
click at [1098, 36] on icon at bounding box center [1101, 39] width 16 height 16
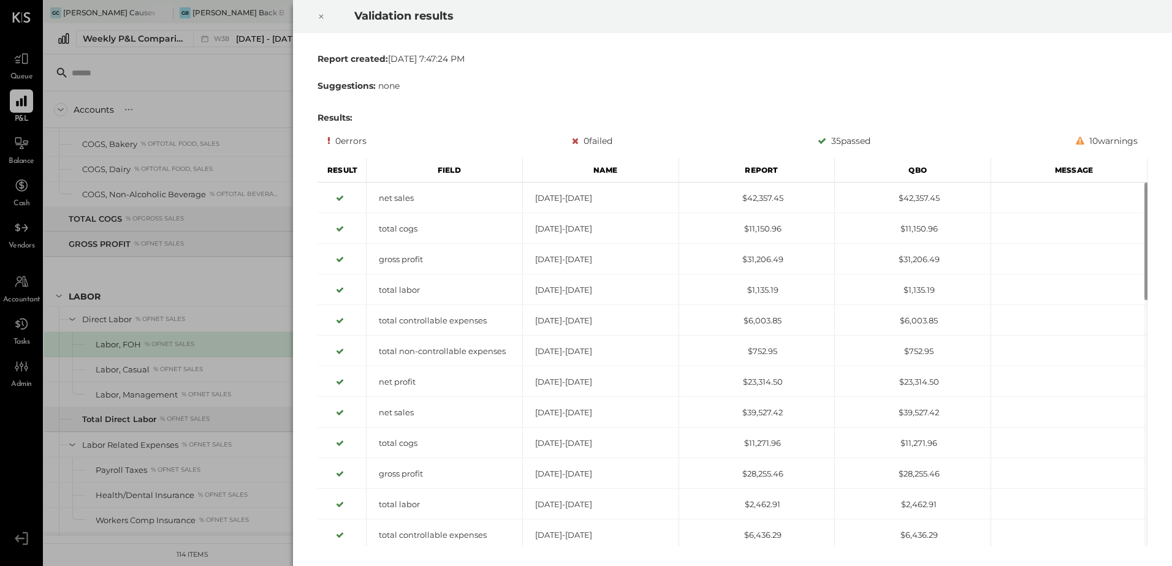
click at [315, 16] on div at bounding box center [321, 16] width 27 height 34
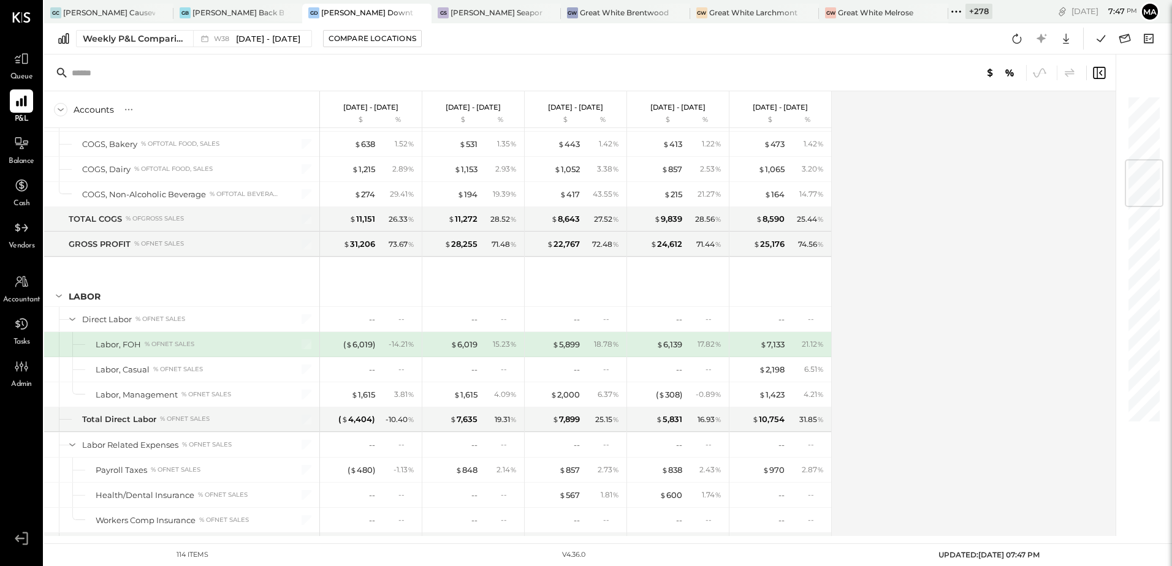
click at [925, 276] on div "Accounts S % GL Sep 15 - 21, 2025 $ % Sep 8 - 14, 2025 $ % Sep 1 - 7, 2025 $ % …" at bounding box center [581, 313] width 1074 height 445
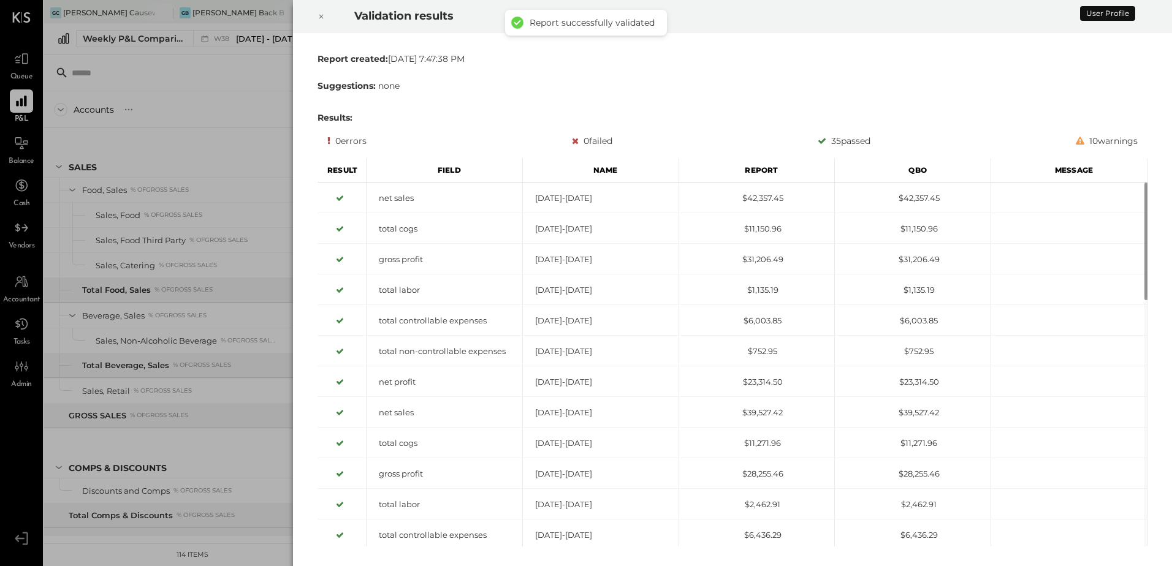
scroll to position [547, 0]
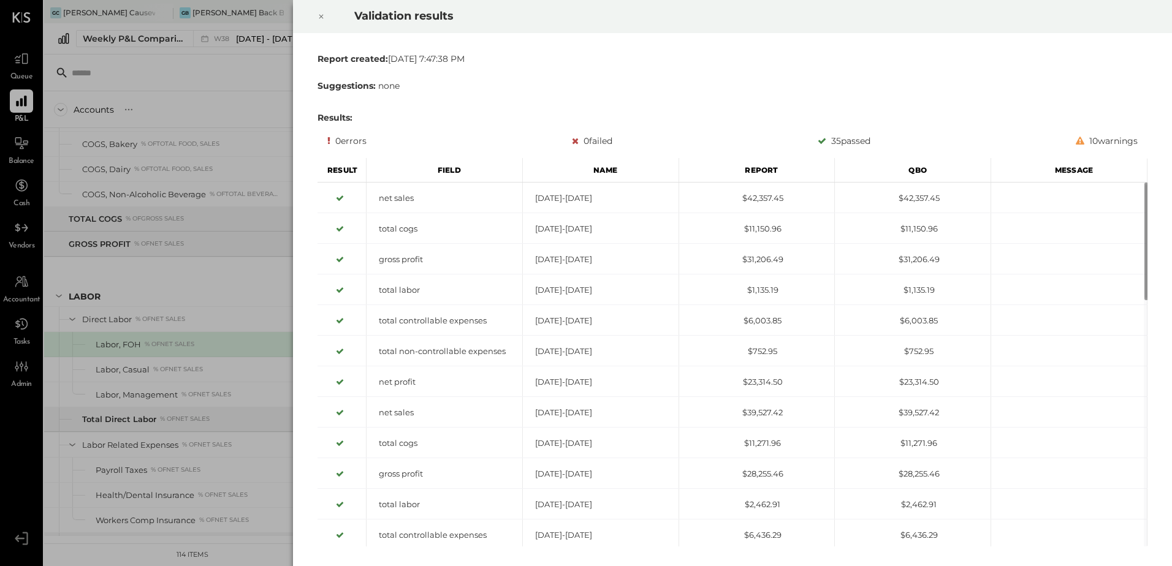
click at [321, 14] on icon at bounding box center [321, 16] width 7 height 15
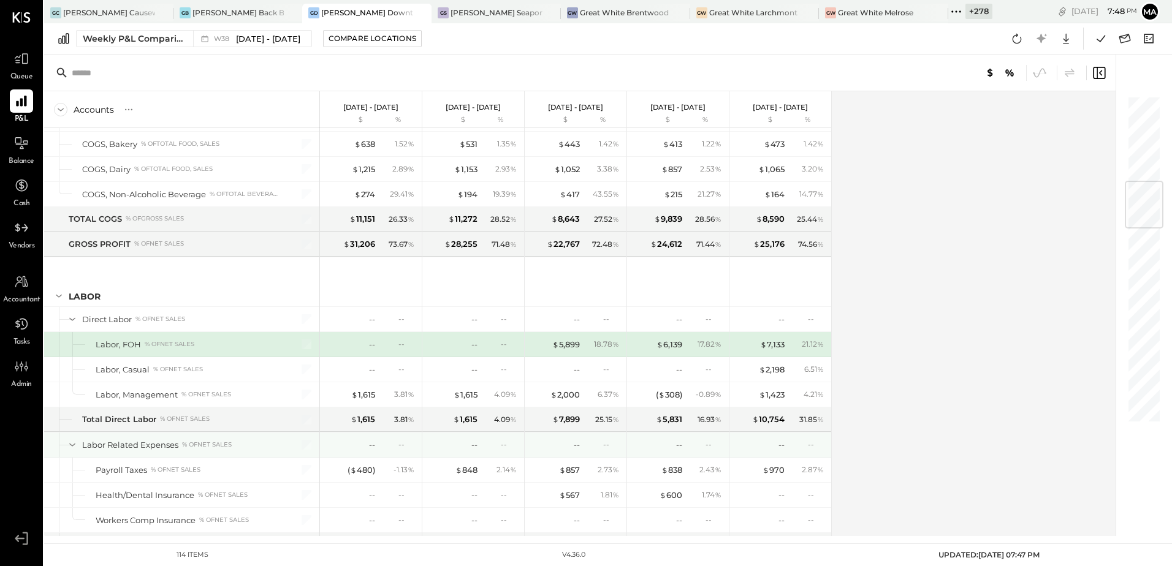
scroll to position [731, 0]
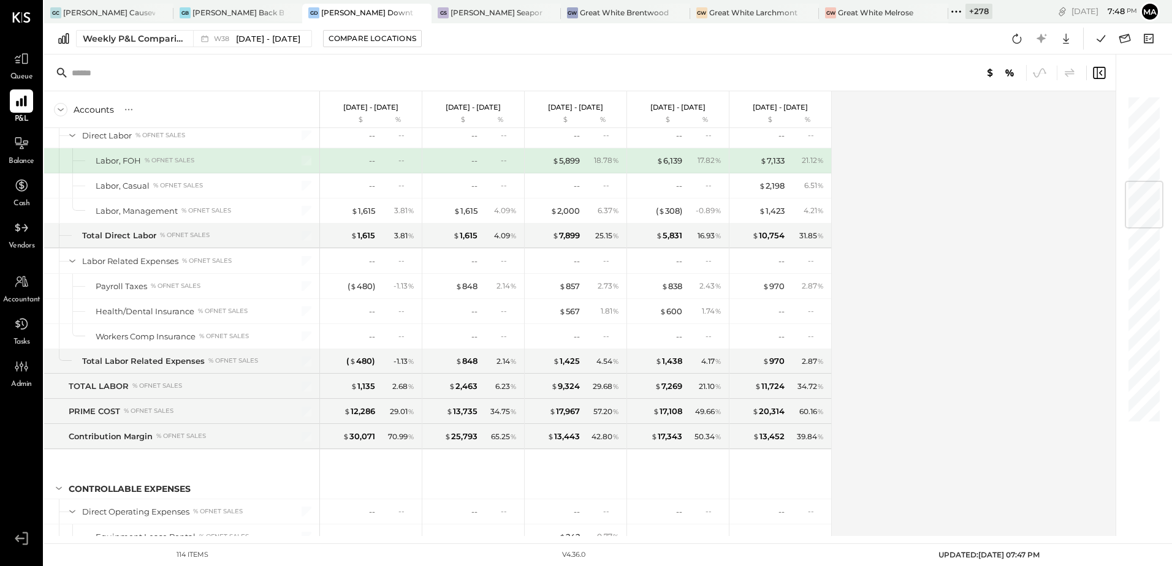
click at [906, 248] on div "Accounts S % GL [DATE] - [DATE] $ % [DATE] - [DATE] $ % [DATE] - [DATE] $ % [DA…" at bounding box center [581, 313] width 1074 height 445
